Goal: Transaction & Acquisition: Book appointment/travel/reservation

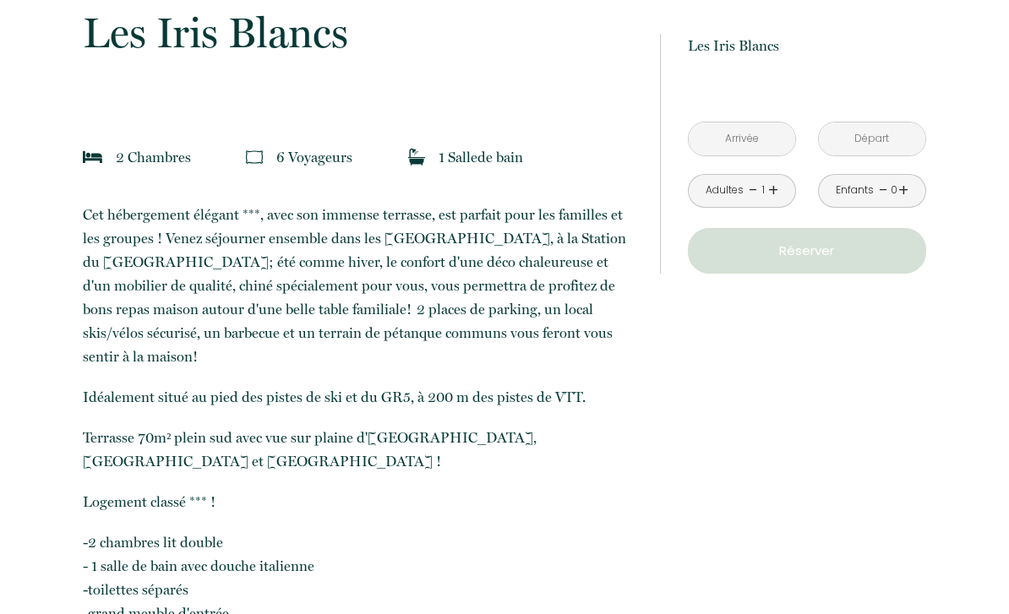
scroll to position [384, 0]
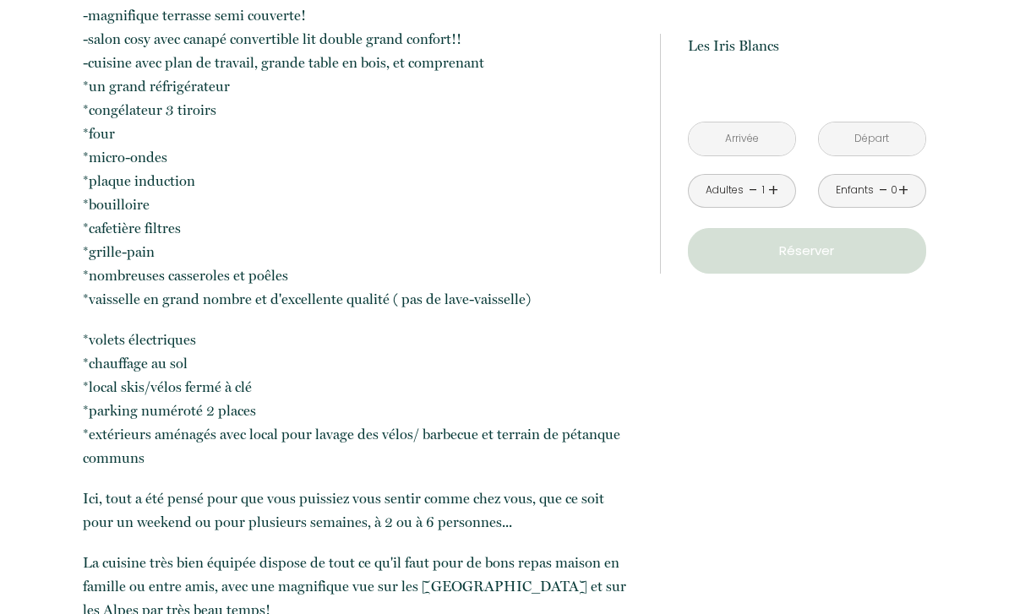
click at [759, 139] on input "text" at bounding box center [742, 138] width 106 height 33
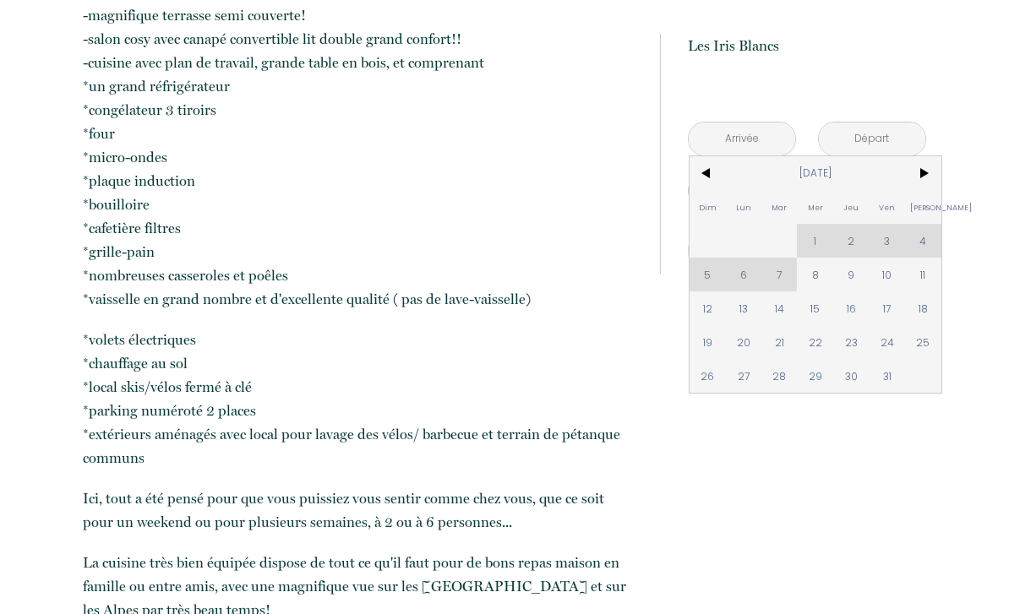
click at [924, 175] on span ">" at bounding box center [923, 173] width 36 height 34
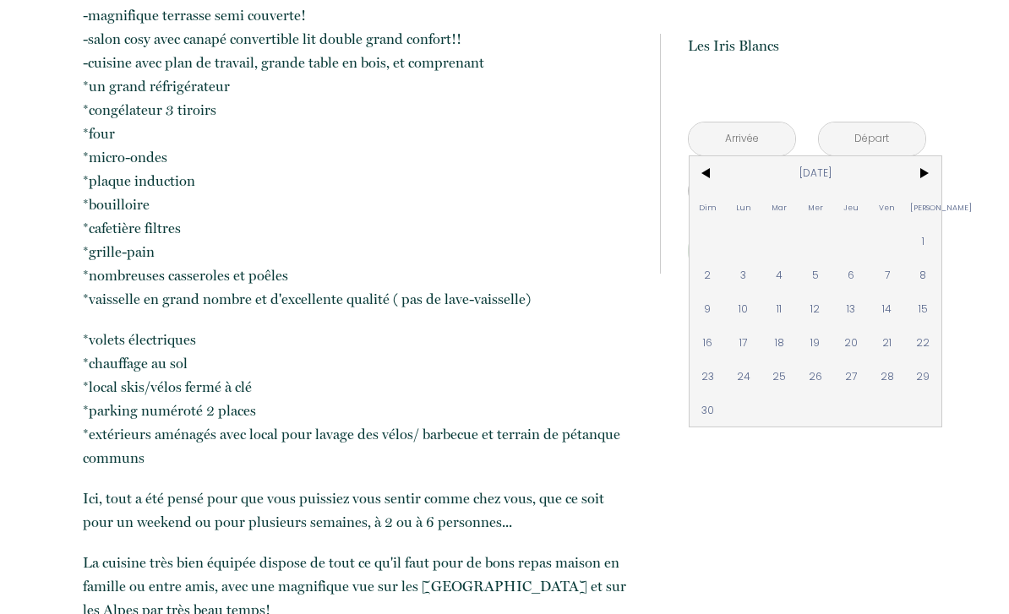
click at [930, 172] on span ">" at bounding box center [923, 173] width 36 height 34
click at [852, 347] on span "25" at bounding box center [851, 342] width 36 height 34
type input "[DATE]"
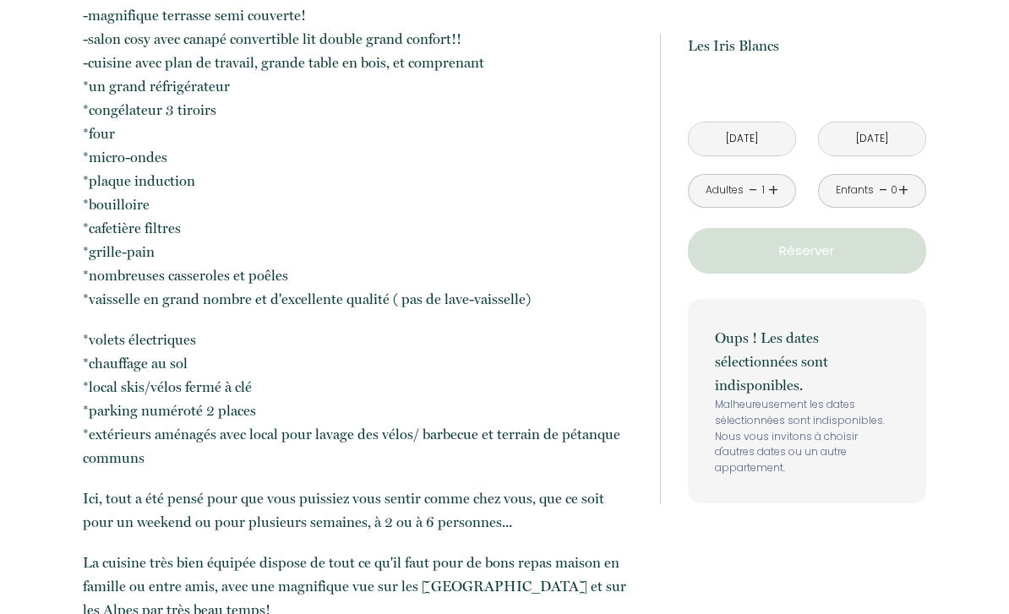
click at [857, 343] on p "Oups ! Les dates sélectionnées sont indisponibles." at bounding box center [807, 361] width 184 height 71
click at [892, 139] on input "[DATE]" at bounding box center [872, 138] width 106 height 33
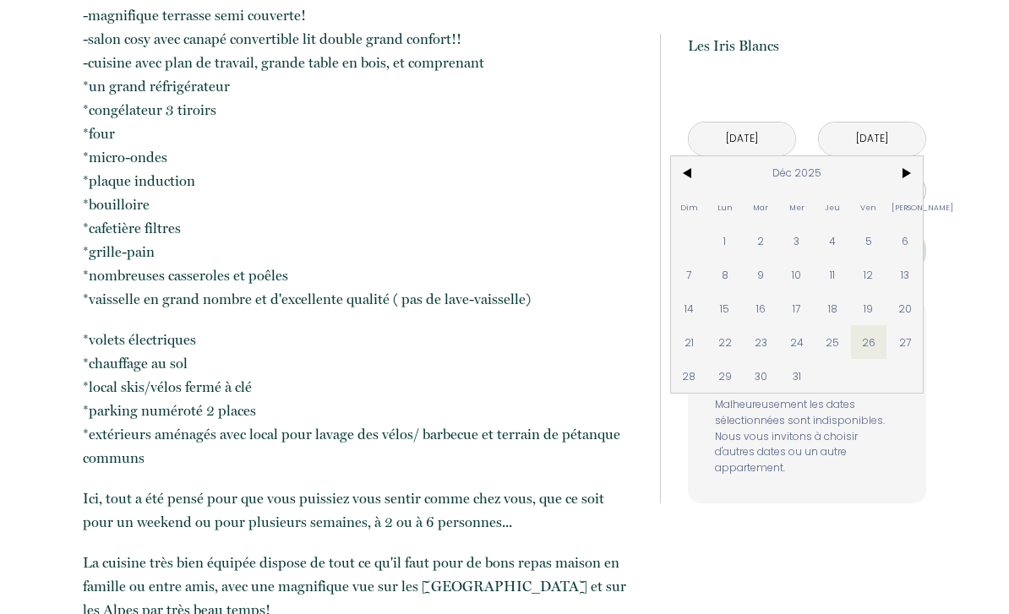
click at [699, 377] on span "28" at bounding box center [689, 376] width 36 height 34
type input "[DATE]"
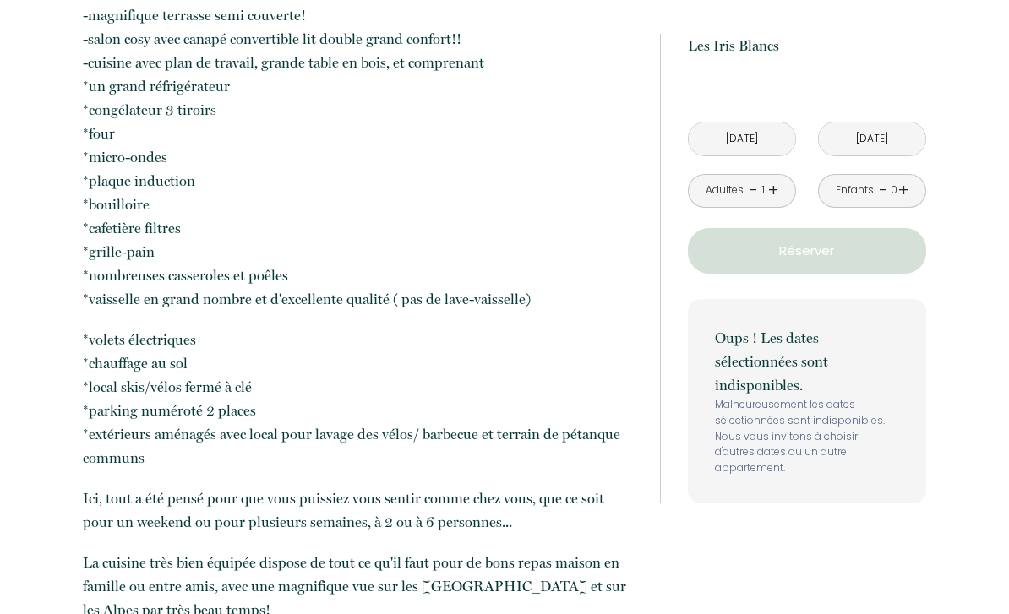
click at [682, 379] on div "à partir de 120 € Les Iris Blancs 345 [GEOGRAPHIC_DATA], Orbey [DATE] < [DATE] …" at bounding box center [793, 269] width 266 height 470
click at [776, 185] on link "+" at bounding box center [773, 190] width 10 height 26
click at [906, 187] on link "+" at bounding box center [903, 190] width 10 height 26
click at [777, 184] on link "+" at bounding box center [773, 190] width 10 height 26
click at [833, 263] on button "Réserver" at bounding box center [807, 251] width 238 height 46
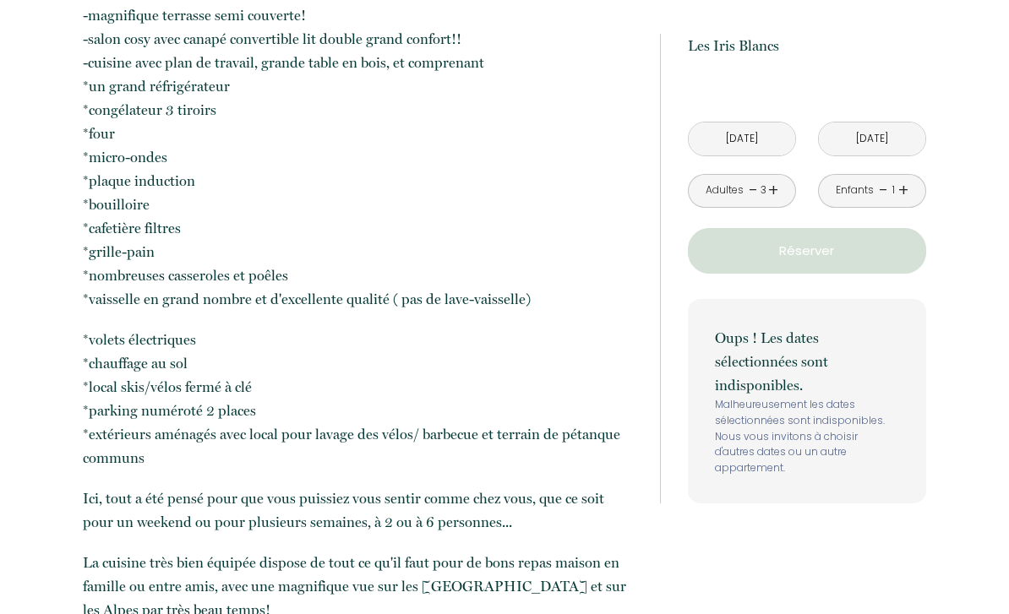
click at [766, 136] on input "[DATE]" at bounding box center [742, 138] width 106 height 33
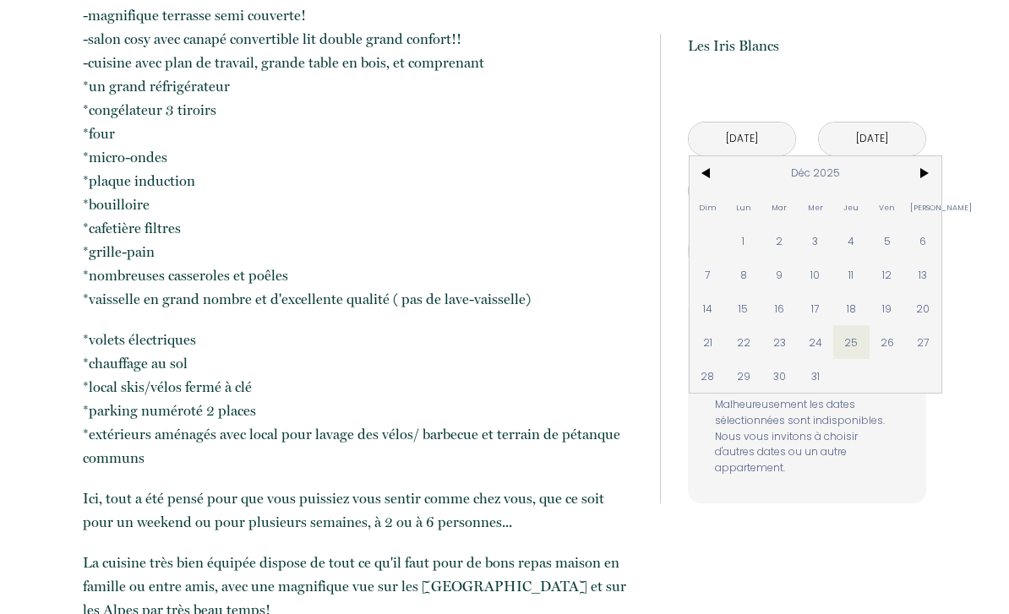
click at [785, 345] on span "23" at bounding box center [779, 342] width 36 height 34
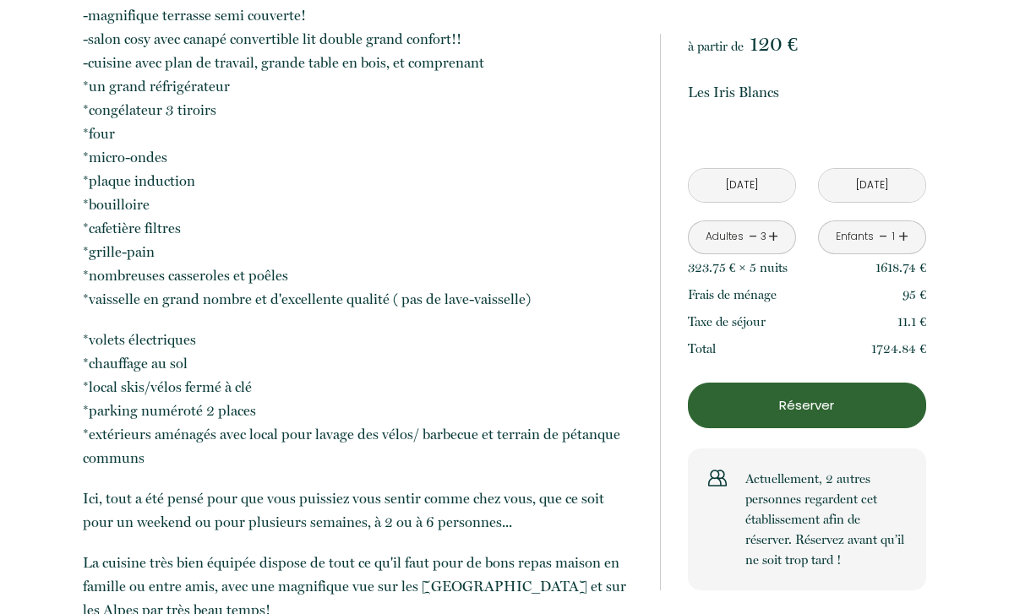
click at [787, 346] on div "Total 1724.84 €" at bounding box center [807, 348] width 238 height 27
click at [780, 187] on input "[DATE]" at bounding box center [742, 185] width 106 height 33
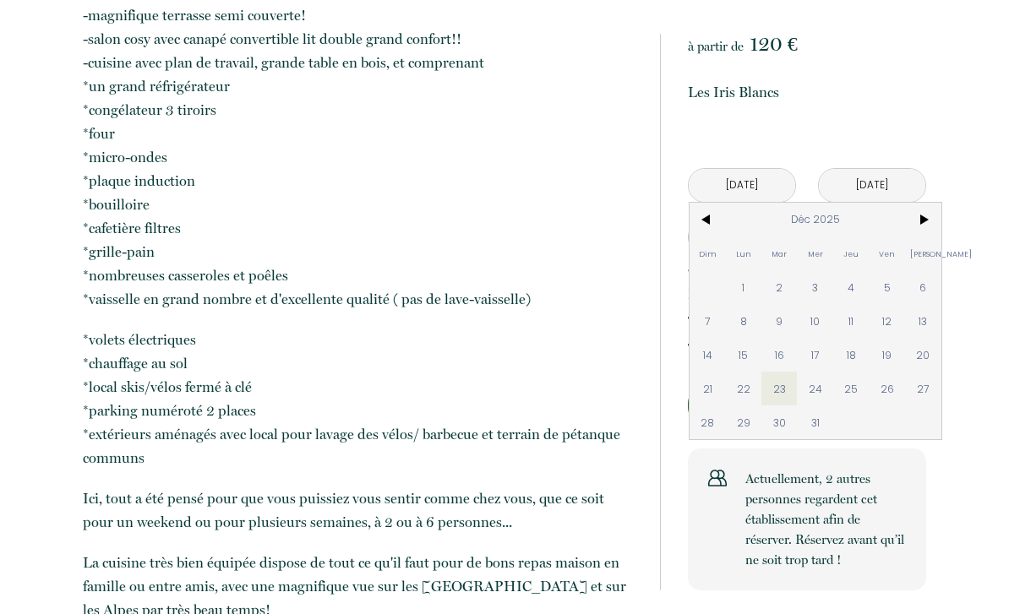
click at [819, 393] on span "24" at bounding box center [815, 389] width 36 height 34
type input "[DATE]"
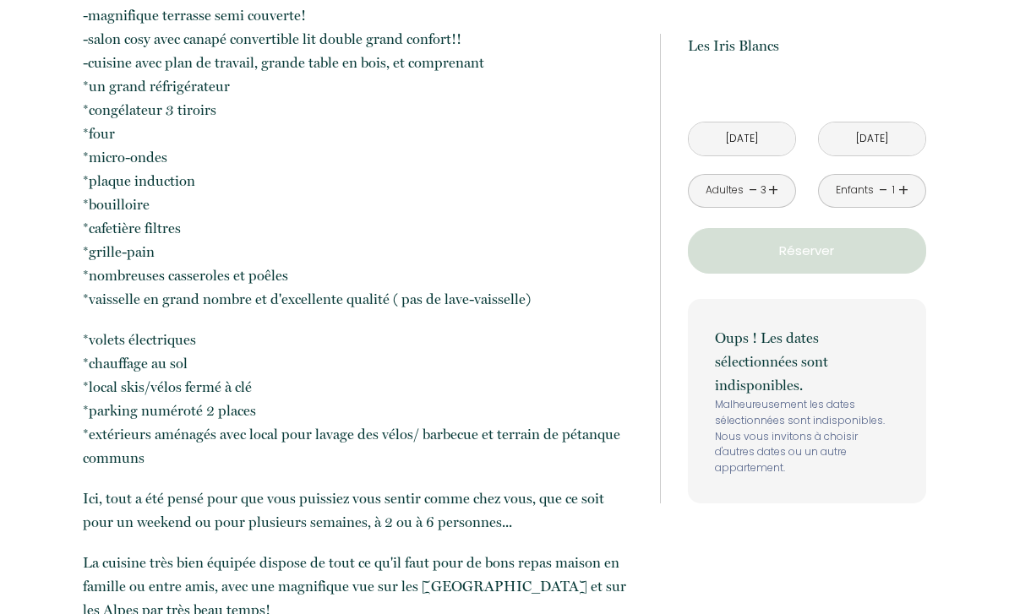
click at [818, 387] on p "Oups ! Les dates sélectionnées sont indisponibles." at bounding box center [807, 361] width 184 height 71
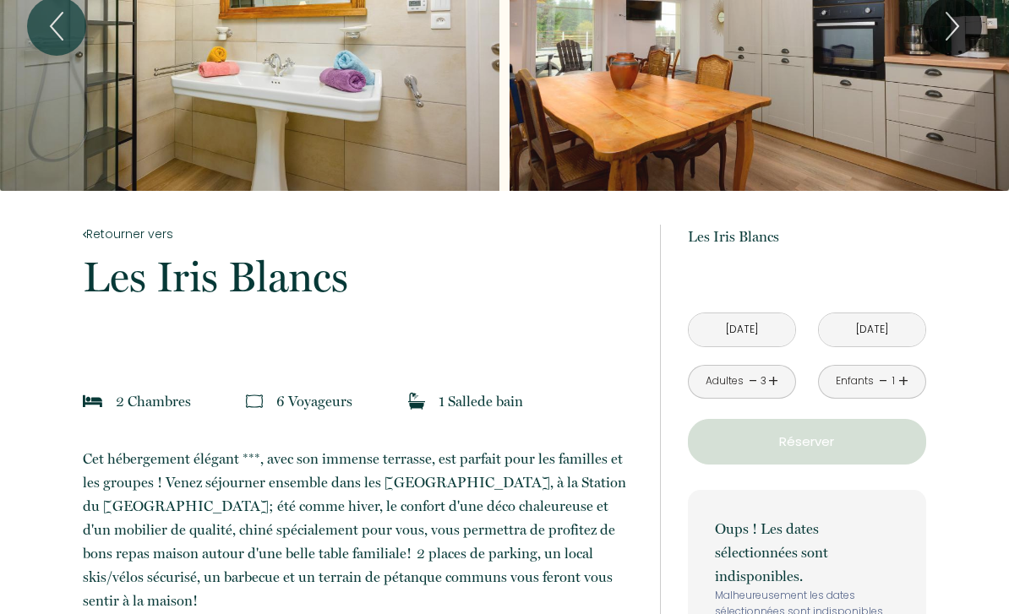
scroll to position [0, 0]
